Goal: Navigation & Orientation: Understand site structure

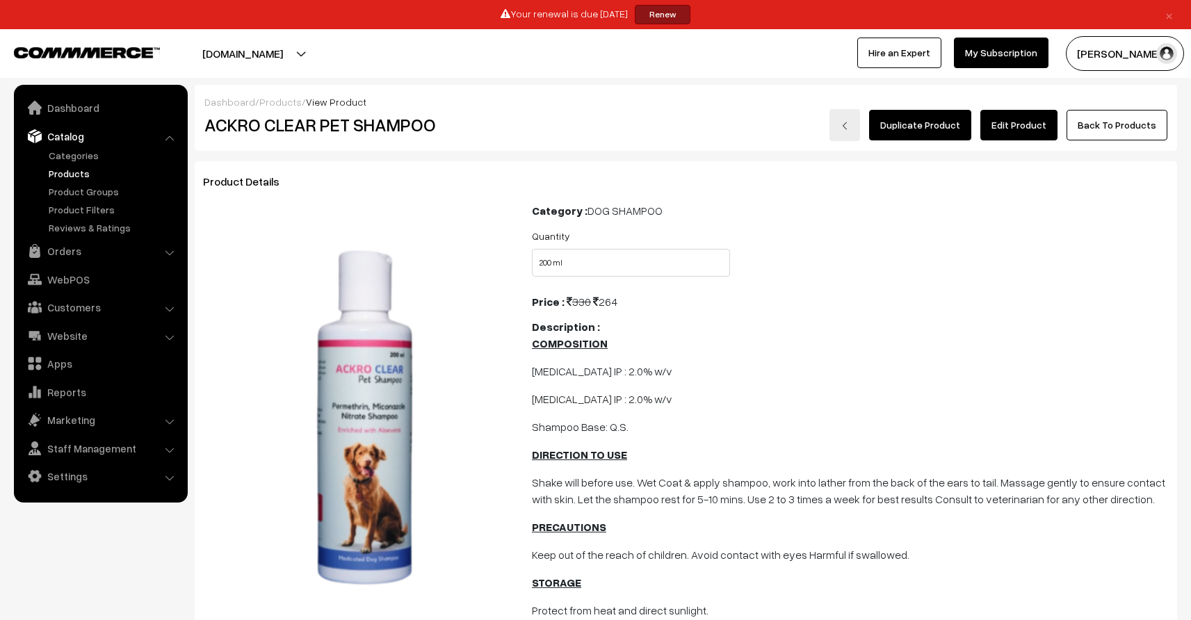
scroll to position [567, 0]
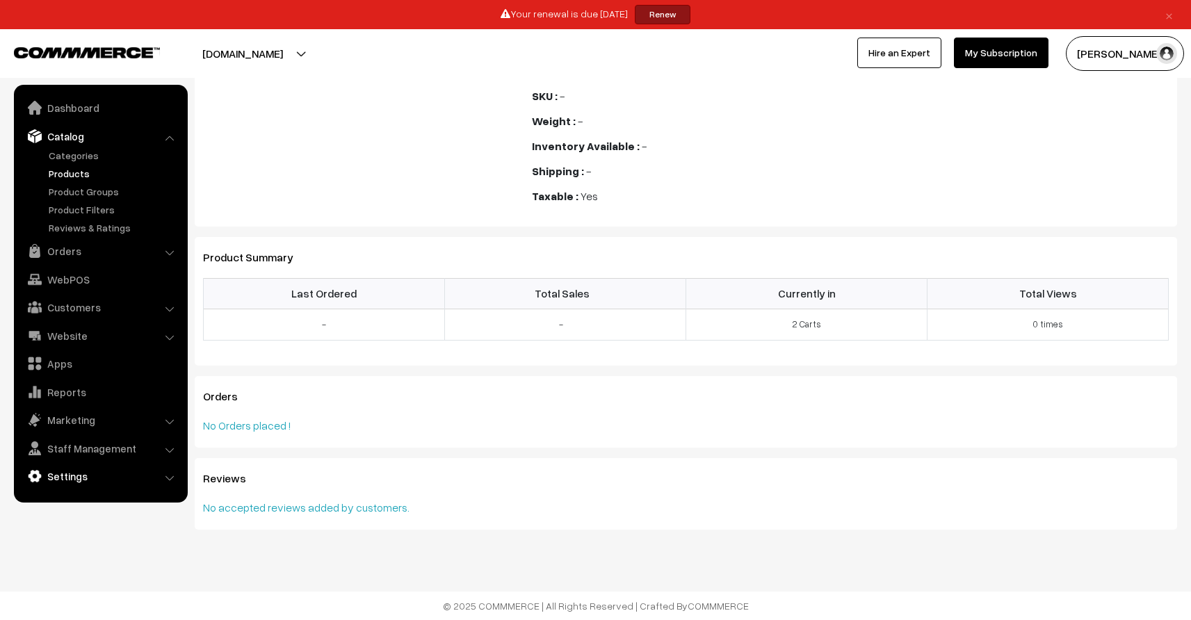
click at [73, 484] on link "Settings" at bounding box center [99, 476] width 165 height 25
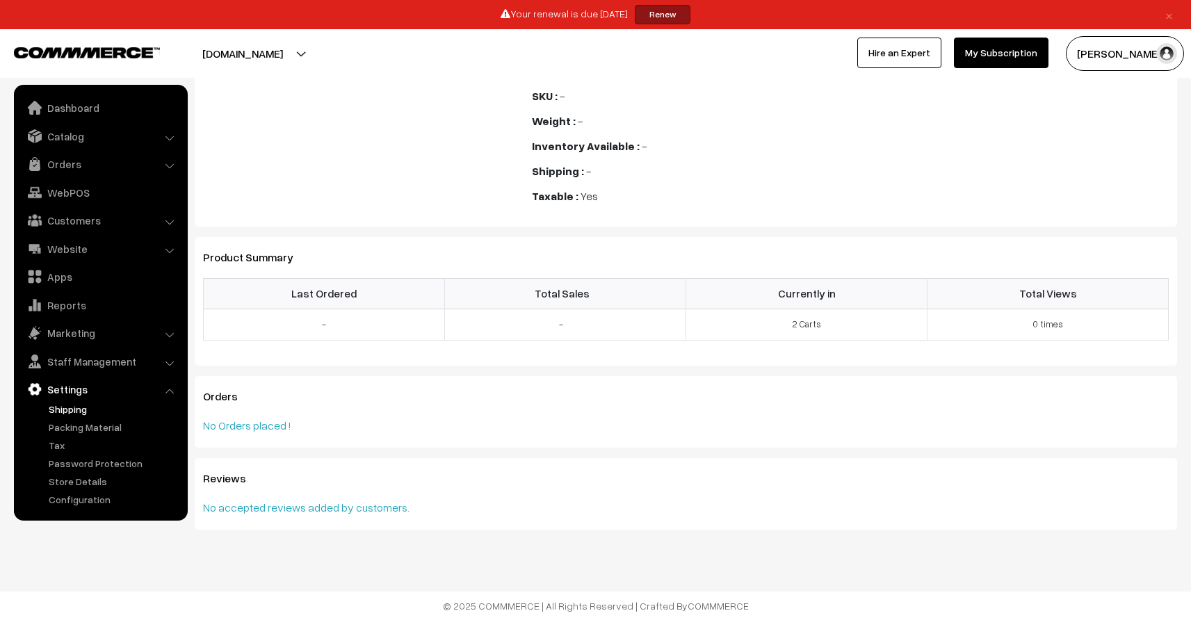
click at [71, 413] on link "Shipping" at bounding box center [114, 409] width 138 height 15
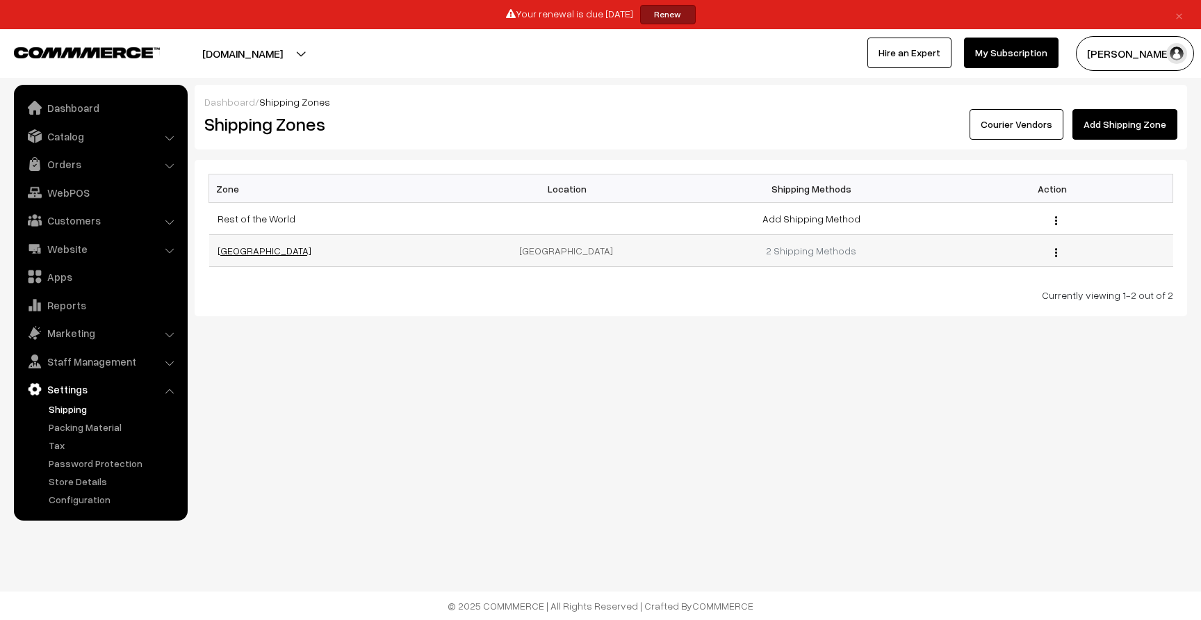
click at [230, 250] on link "[GEOGRAPHIC_DATA]" at bounding box center [265, 251] width 94 height 12
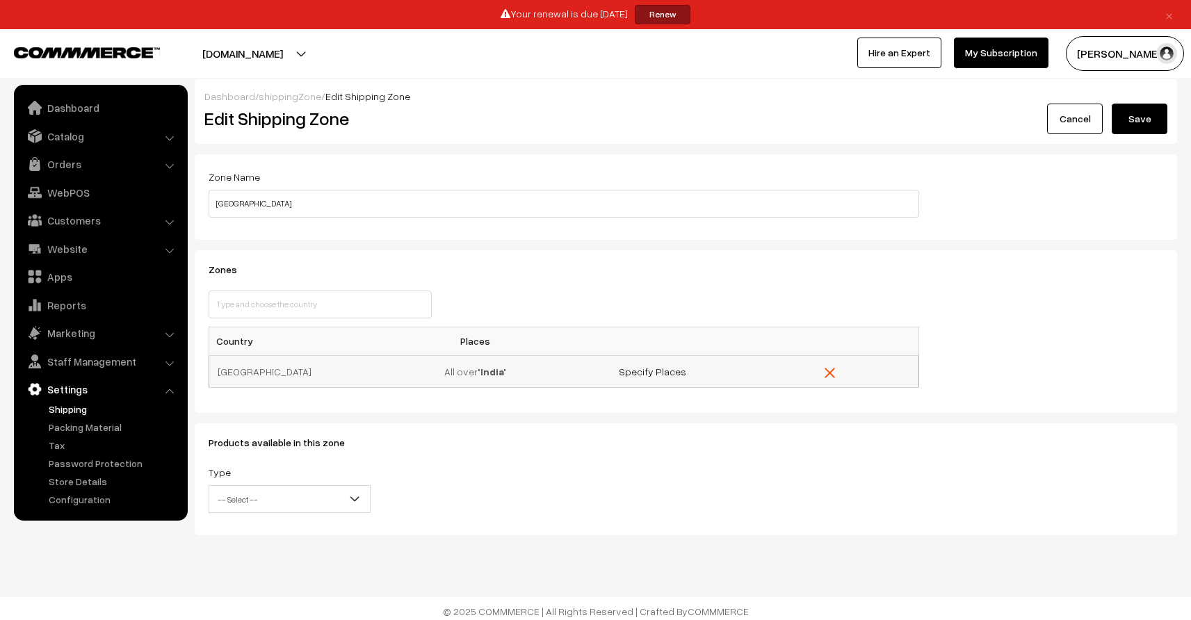
scroll to position [11, 0]
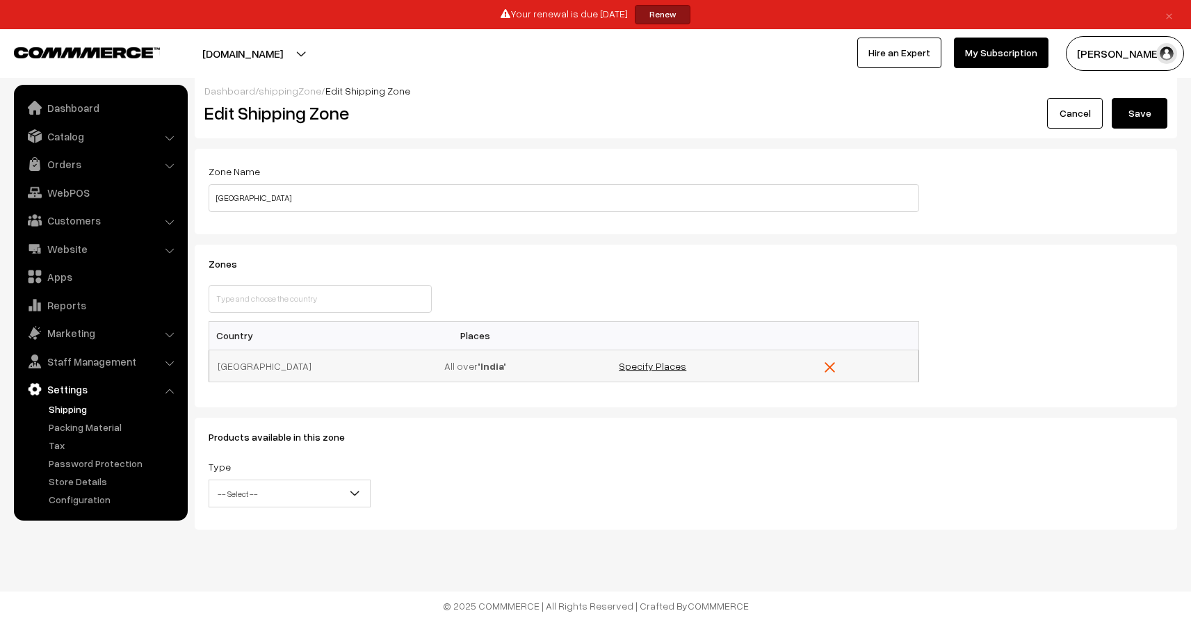
click at [641, 367] on link "Specify Places" at bounding box center [652, 366] width 67 height 12
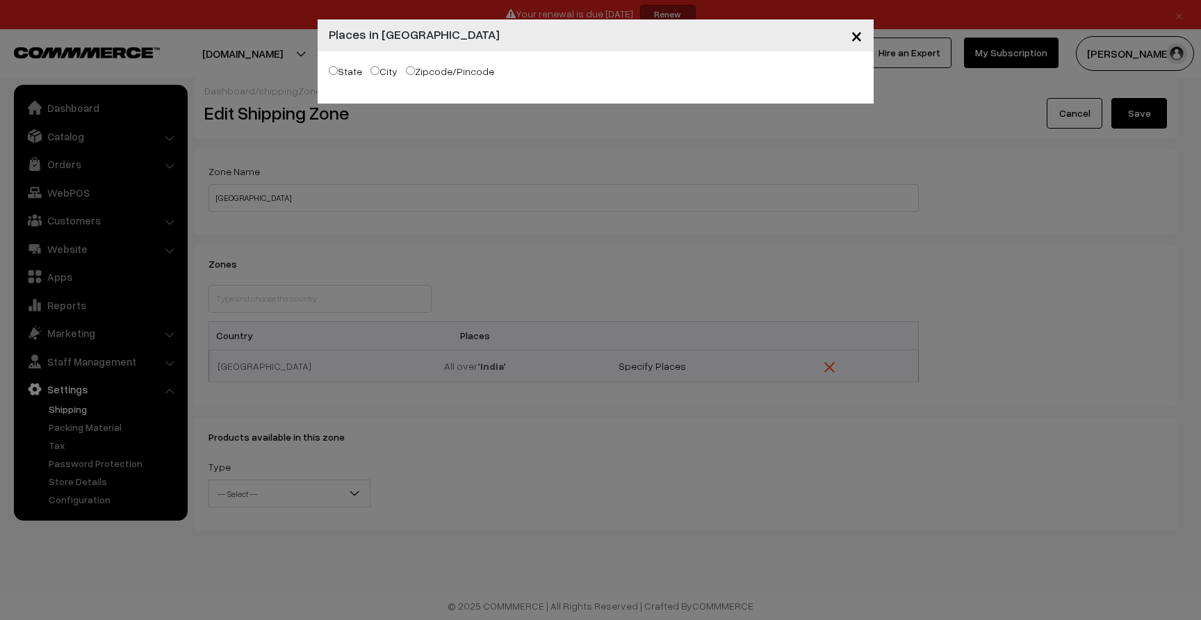
click at [856, 37] on span "×" at bounding box center [857, 35] width 12 height 26
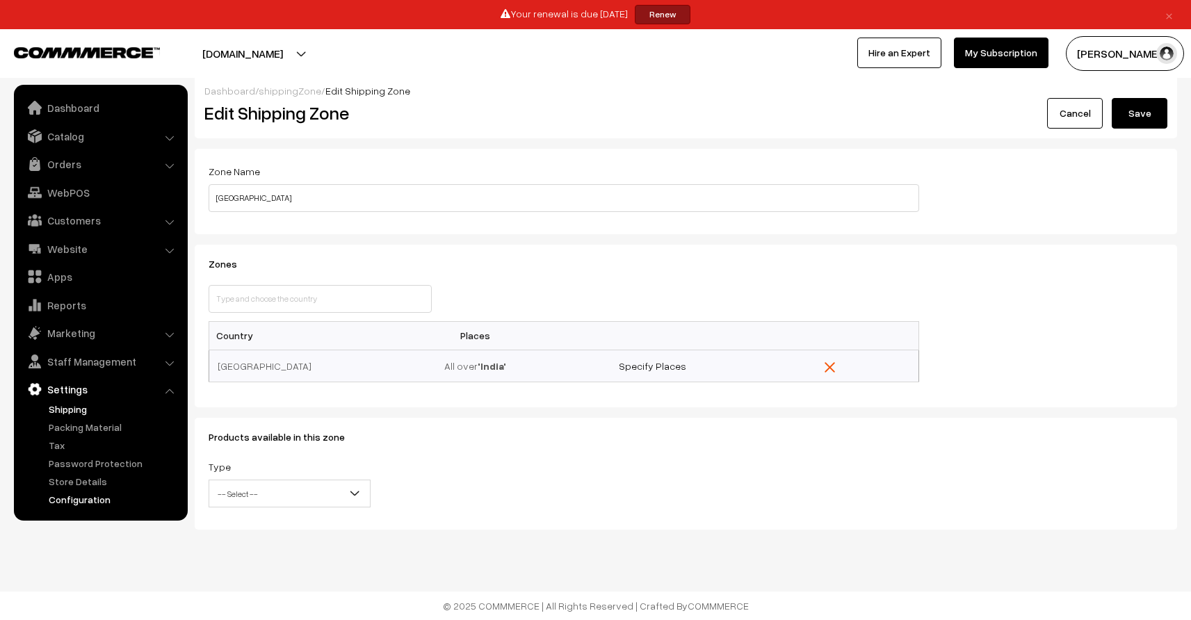
click at [74, 499] on link "Configuration" at bounding box center [114, 499] width 138 height 15
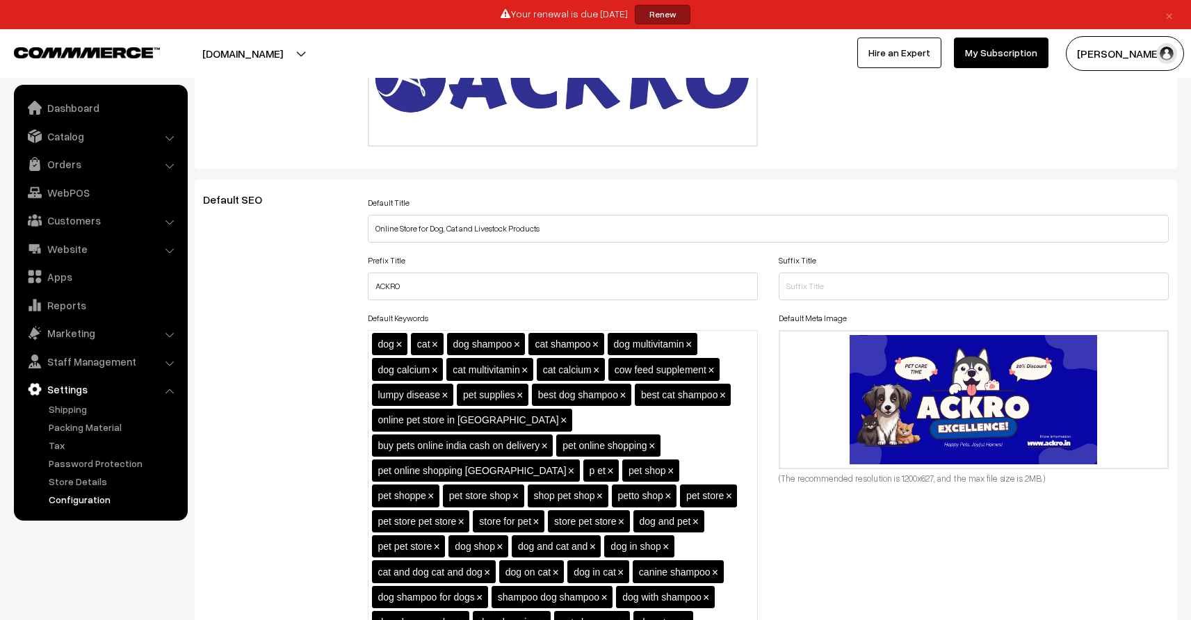
scroll to position [266, 0]
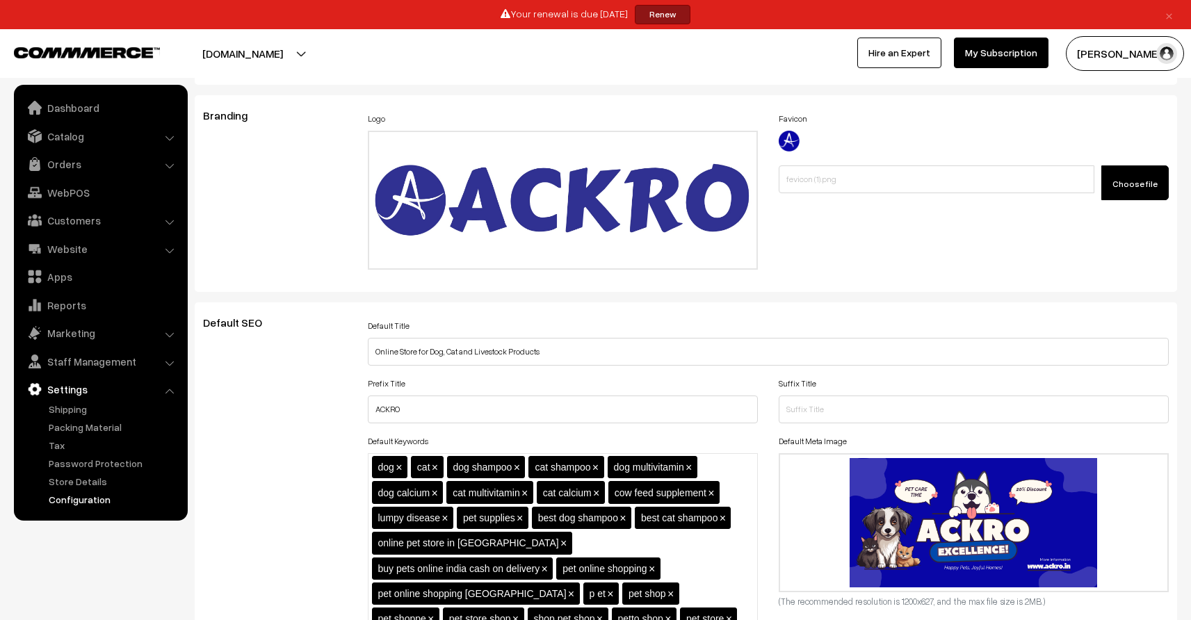
scroll to position [209, 0]
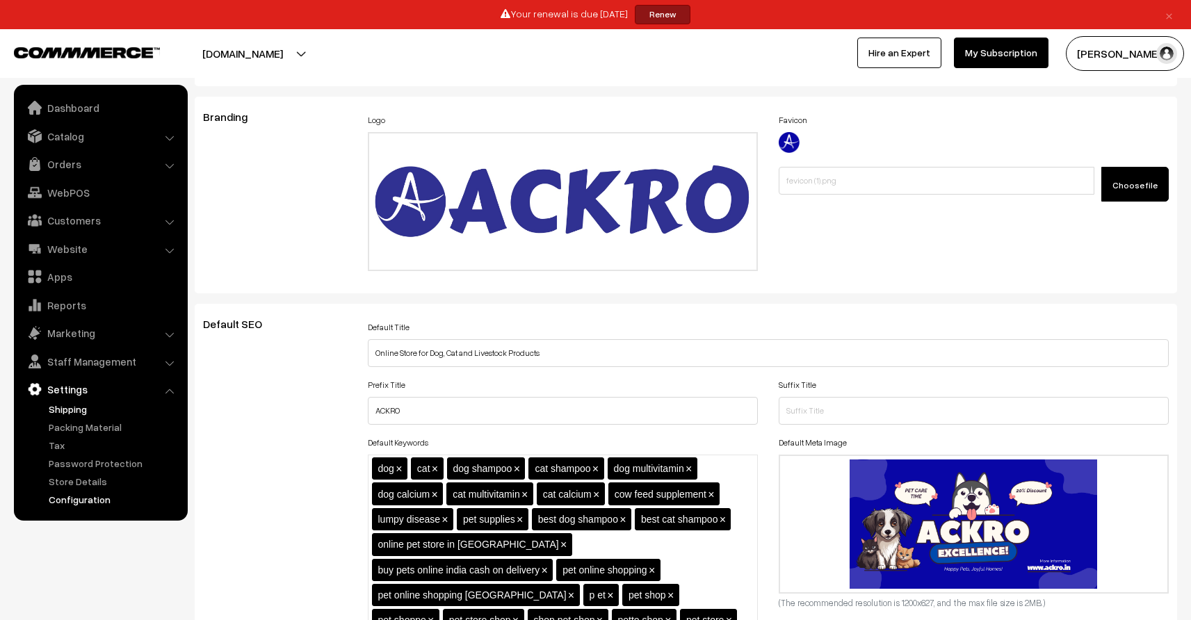
click at [79, 405] on link "Shipping" at bounding box center [114, 409] width 138 height 15
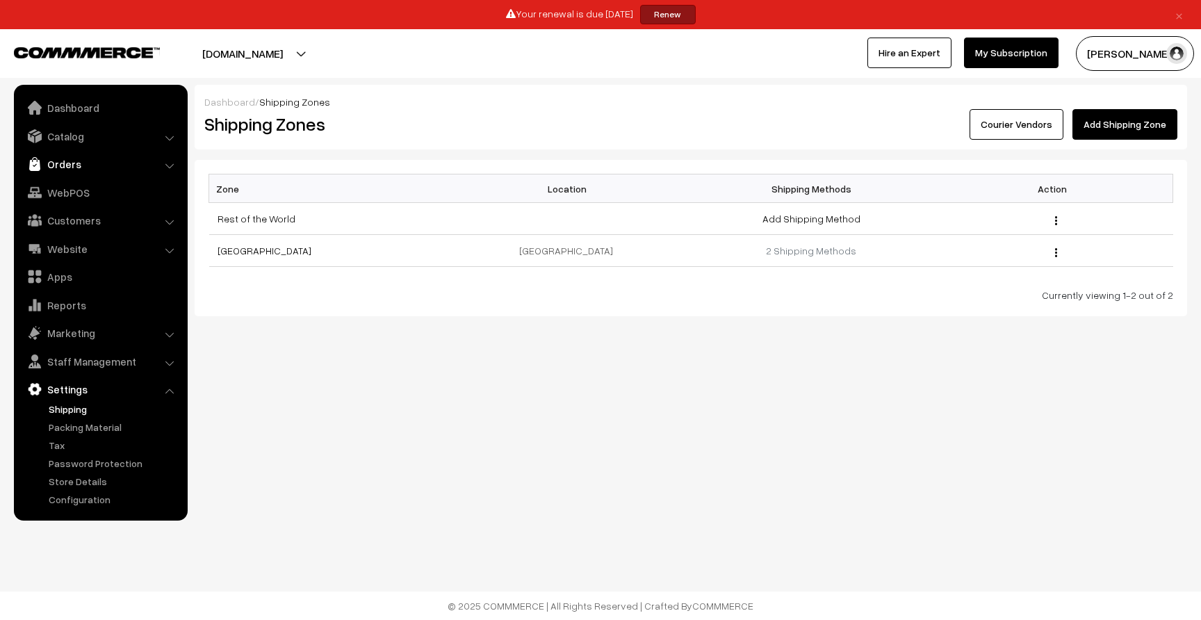
click at [99, 167] on link "Orders" at bounding box center [99, 164] width 165 height 25
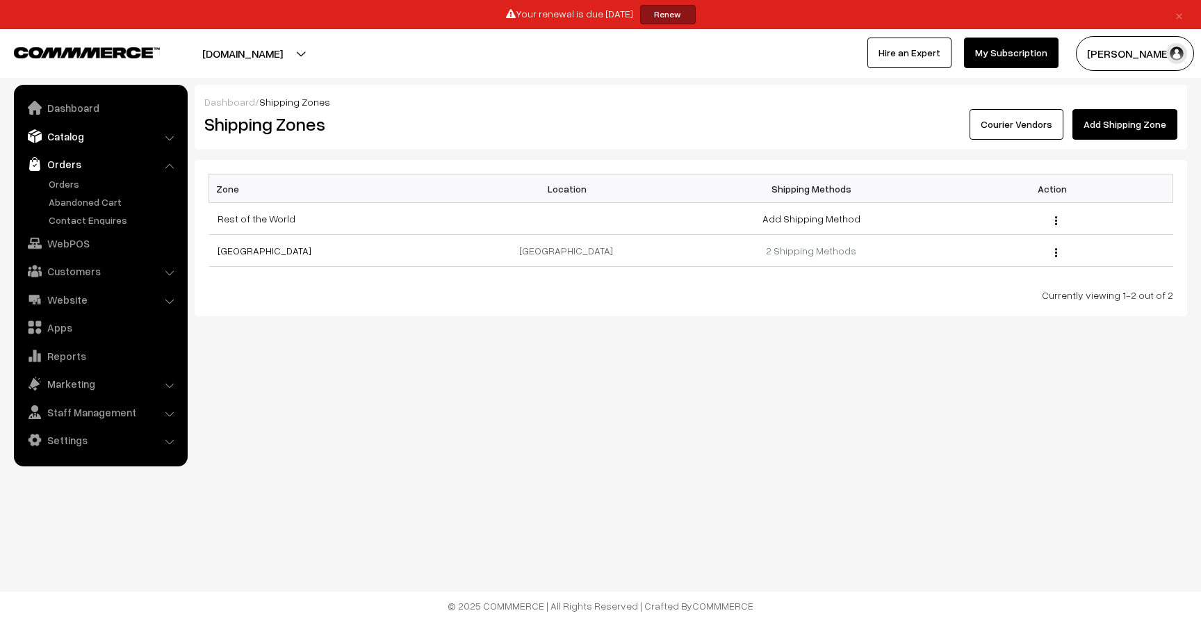
click at [83, 139] on link "Catalog" at bounding box center [99, 136] width 165 height 25
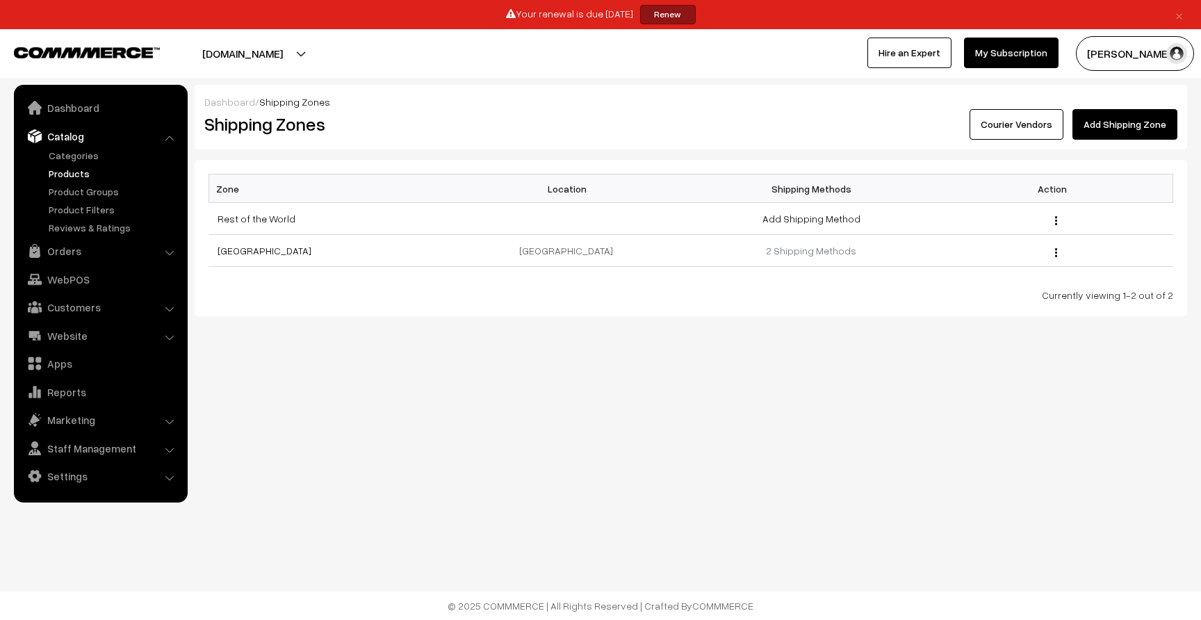
click at [76, 177] on link "Products" at bounding box center [114, 173] width 138 height 15
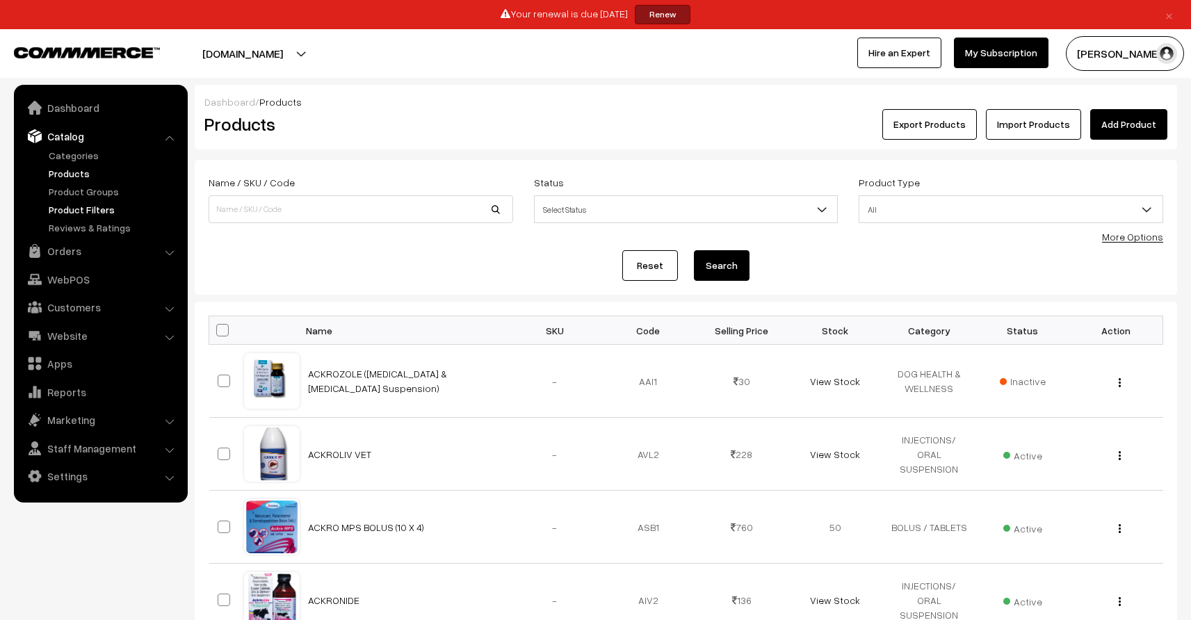
click at [88, 209] on link "Product Filters" at bounding box center [114, 209] width 138 height 15
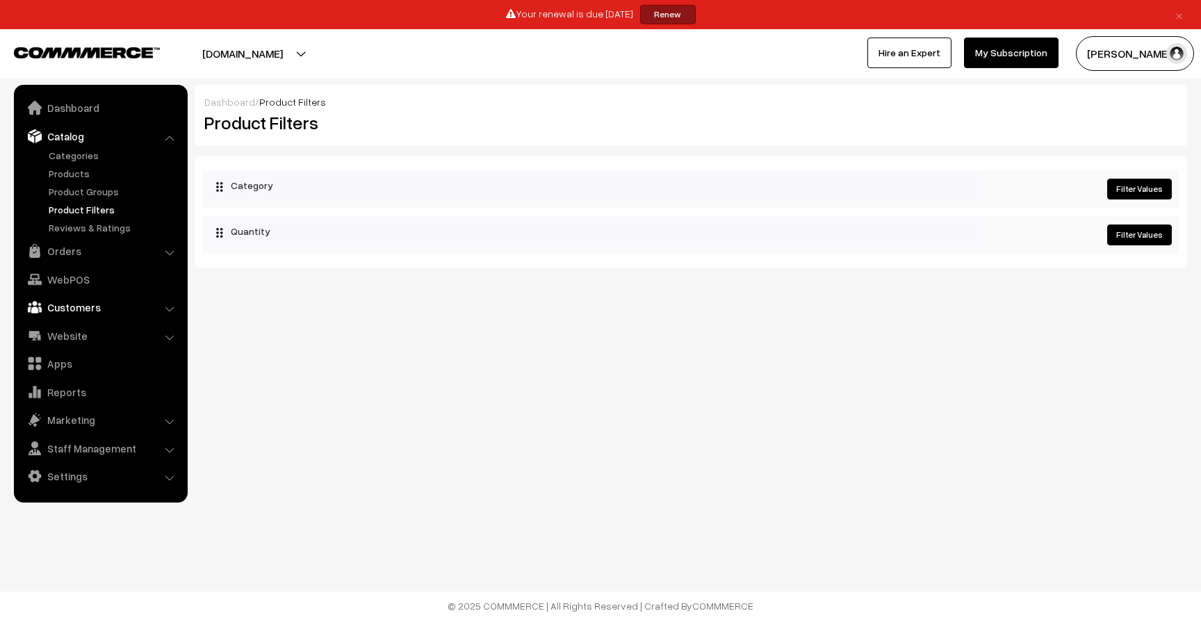
click at [81, 309] on link "Customers" at bounding box center [99, 307] width 165 height 25
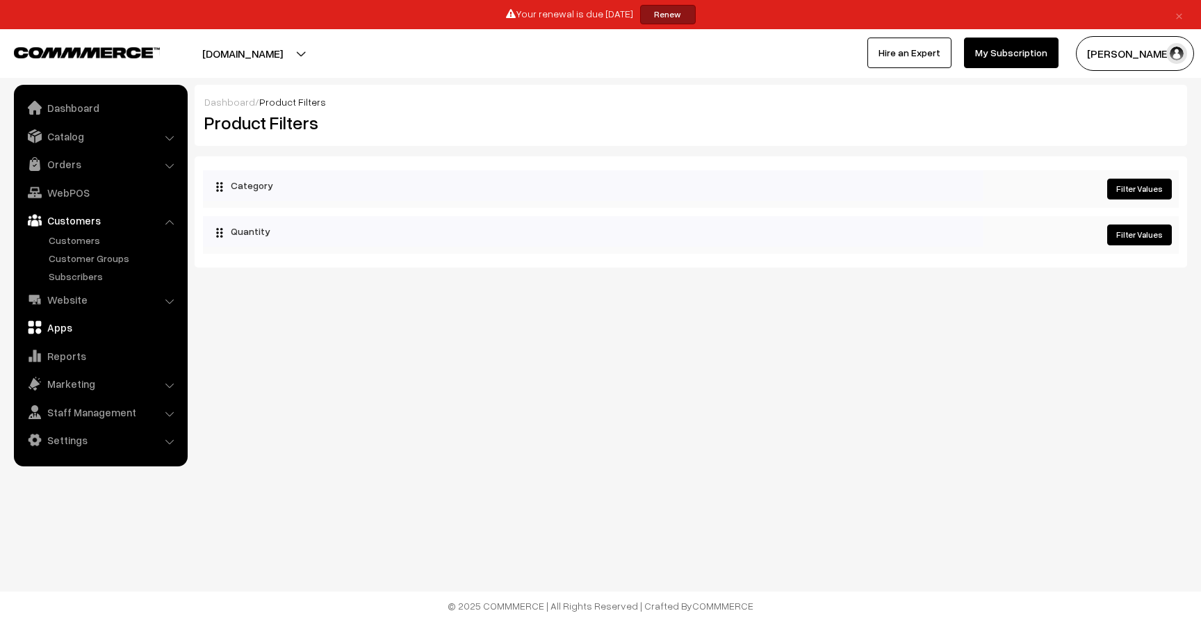
click at [63, 325] on link "Apps" at bounding box center [99, 327] width 165 height 25
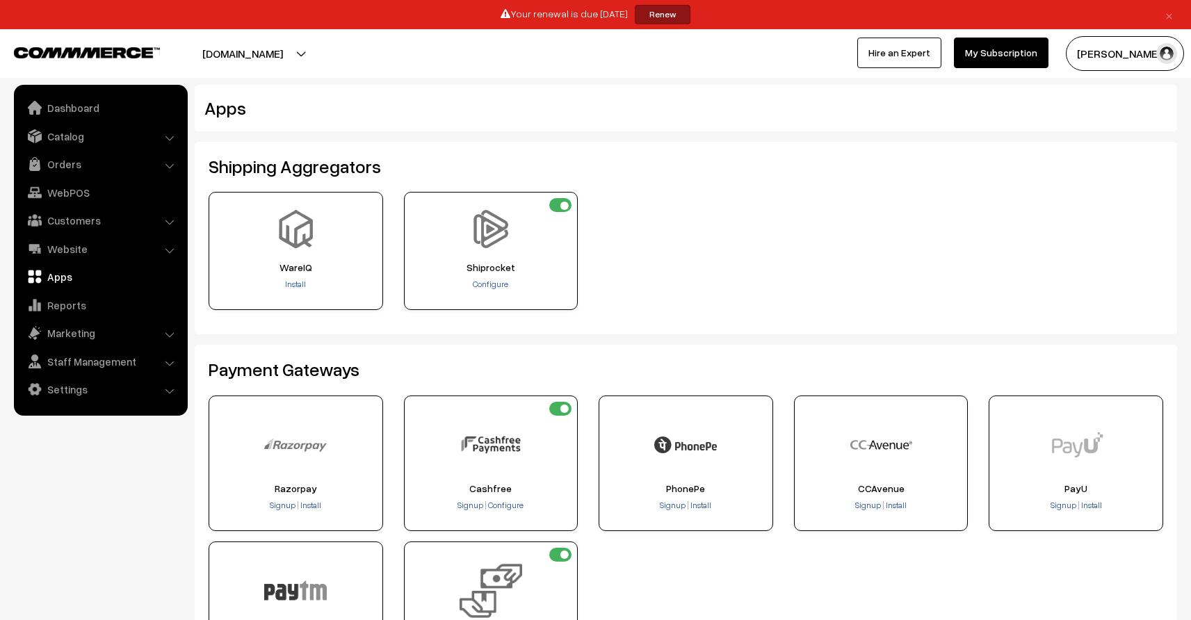
click at [342, 329] on div "Shipping Aggregators WareIQ Install" at bounding box center [686, 238] width 982 height 193
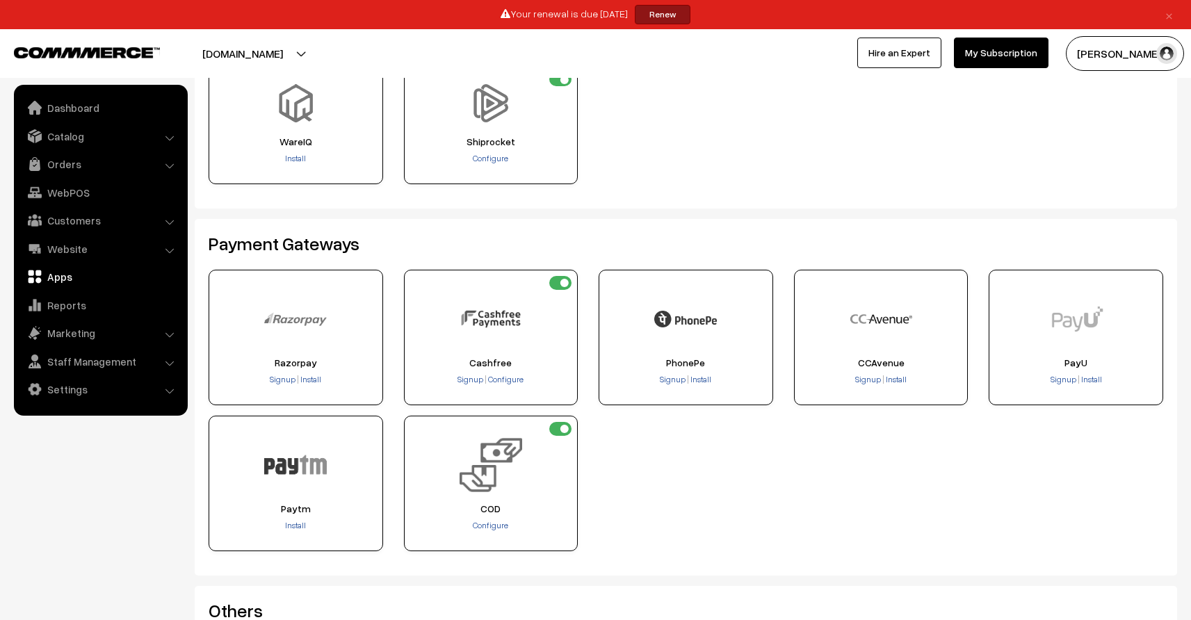
scroll to position [129, 0]
